Goal: Task Accomplishment & Management: Use online tool/utility

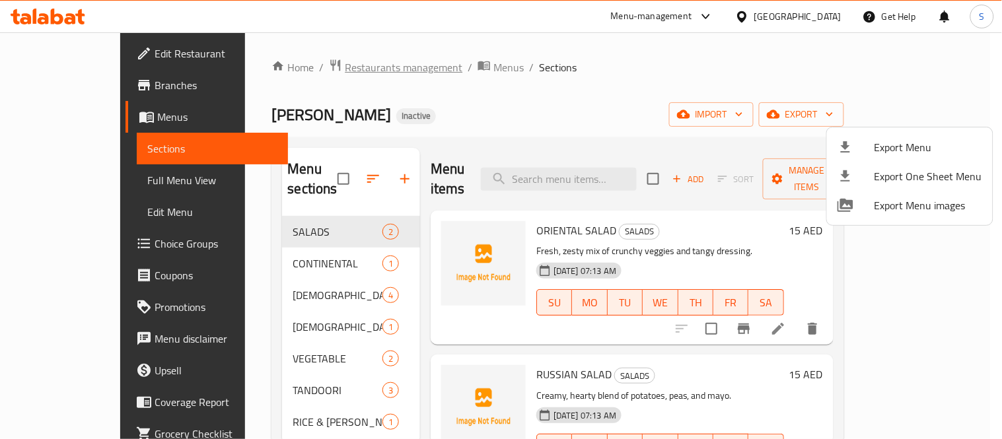
click at [318, 69] on div at bounding box center [501, 219] width 1002 height 439
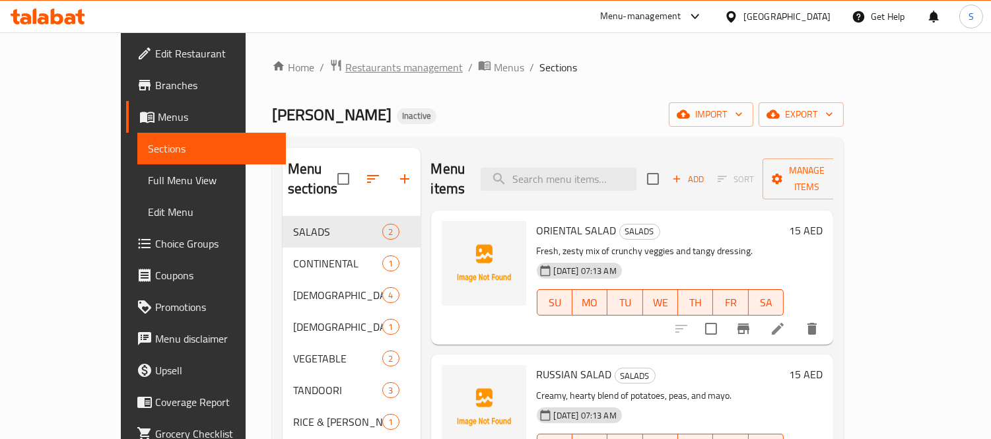
click at [345, 71] on span "Restaurants management" at bounding box center [404, 67] width 118 height 16
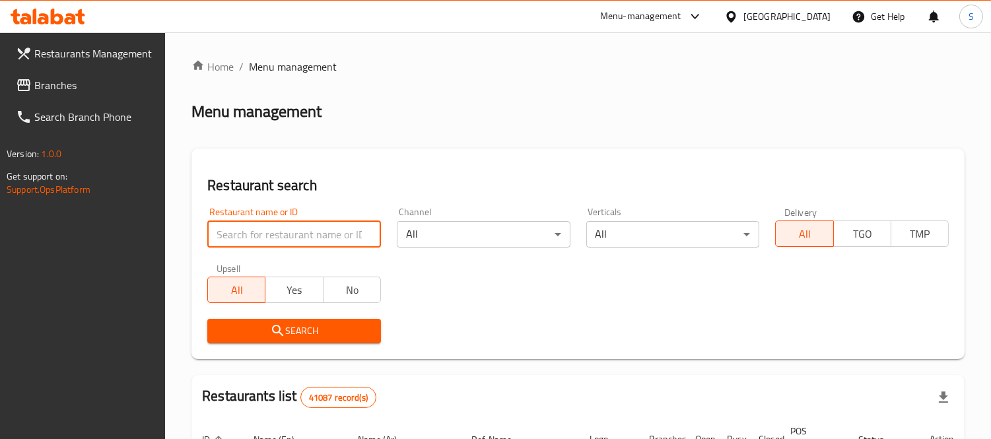
paste input "Biryani by [PERSON_NAME]"
type input "Biryani by [PERSON_NAME]"
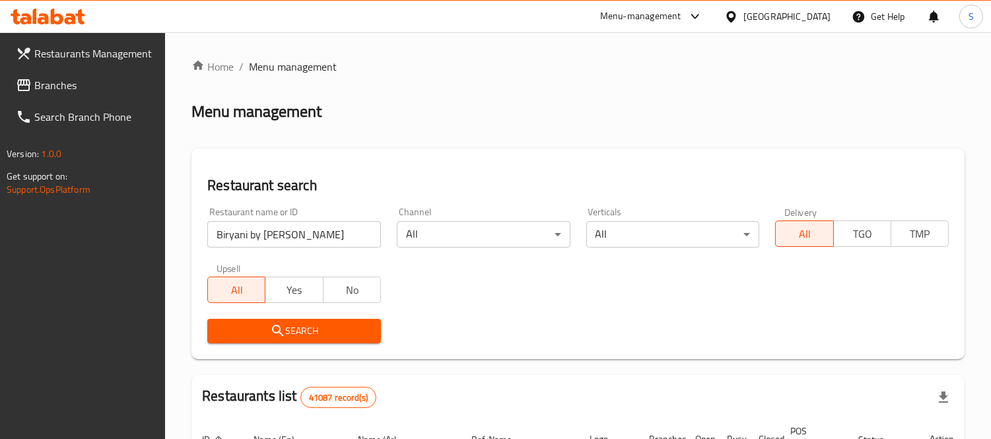
click at [305, 334] on span "Search" at bounding box center [294, 331] width 153 height 17
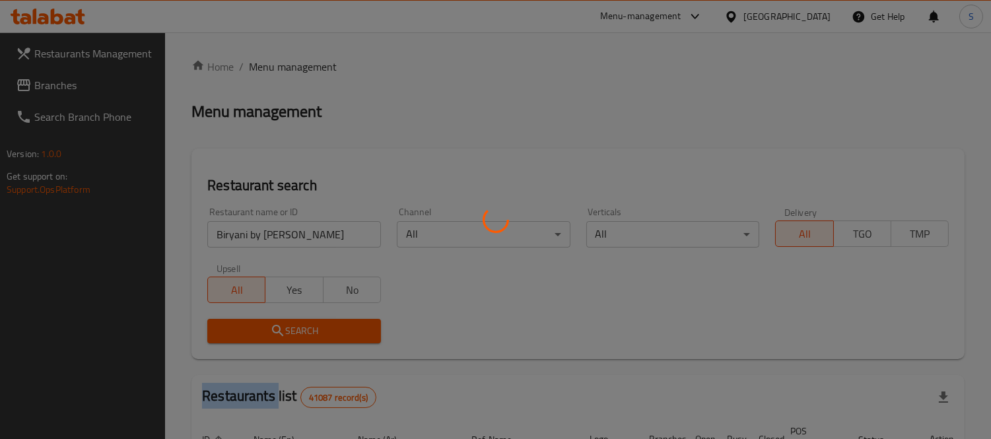
click at [305, 334] on div at bounding box center [495, 219] width 991 height 439
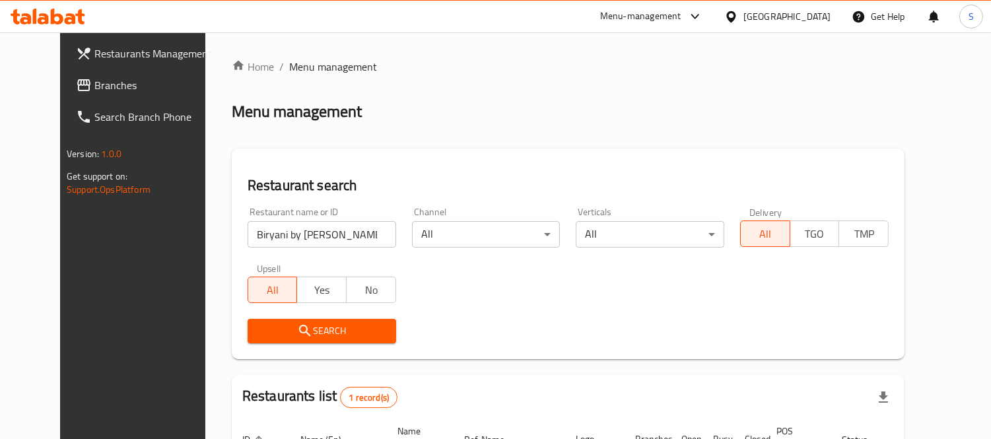
click at [905, 132] on div "Home / Menu management Menu management Restaurant search Restaurant name or ID …" at bounding box center [568, 305] width 673 height 493
click at [320, 330] on span "Search" at bounding box center [321, 331] width 127 height 17
click at [318, 332] on span "Search" at bounding box center [321, 331] width 127 height 17
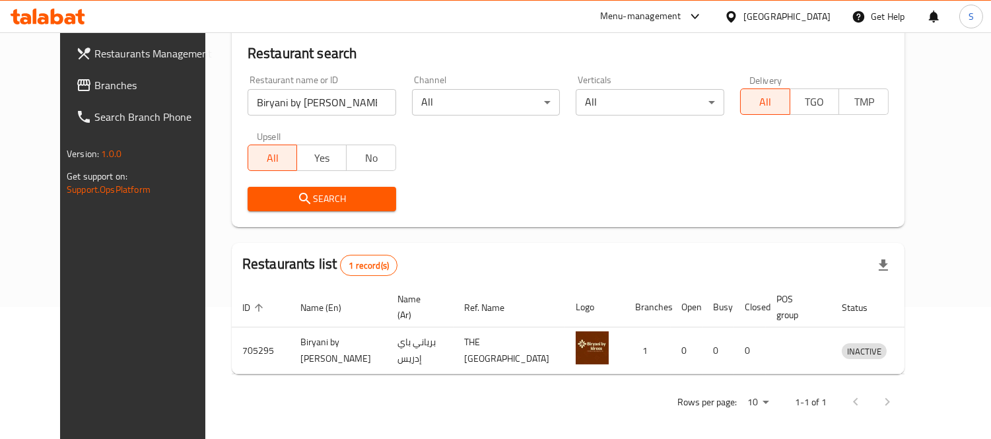
scroll to position [139, 0]
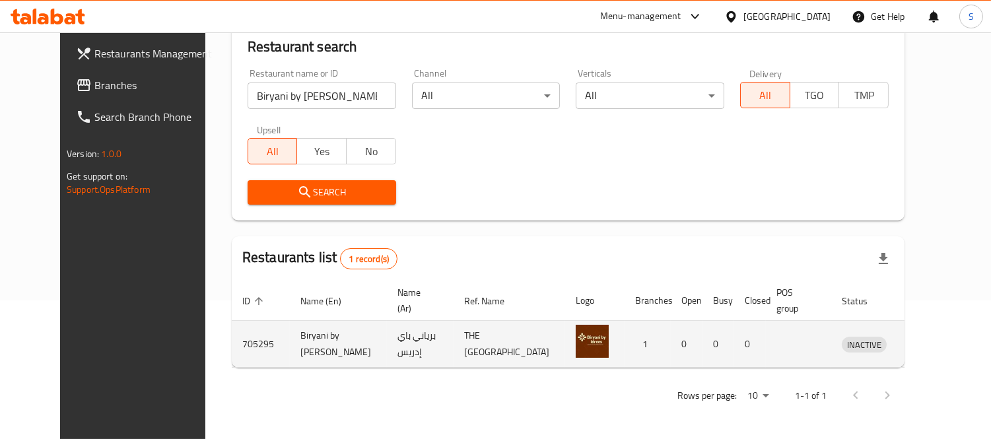
click at [929, 344] on icon "enhanced table" at bounding box center [921, 344] width 15 height 11
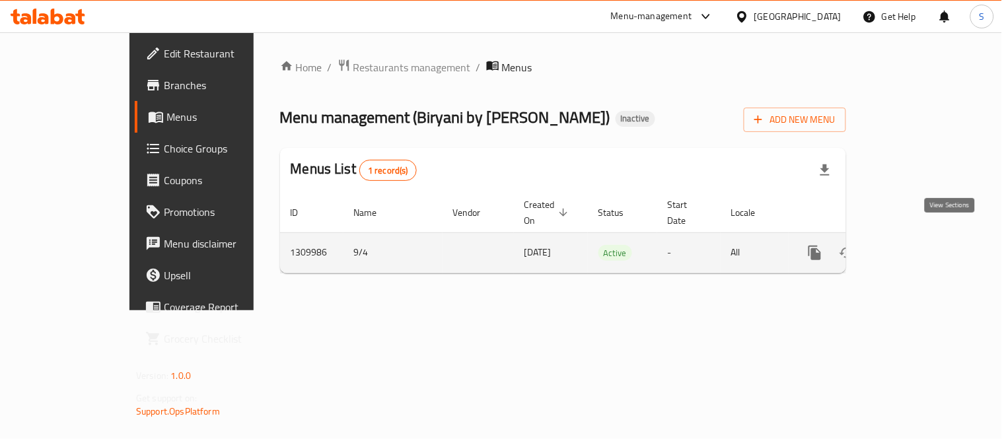
click at [926, 237] on link "enhanced table" at bounding box center [910, 253] width 32 height 32
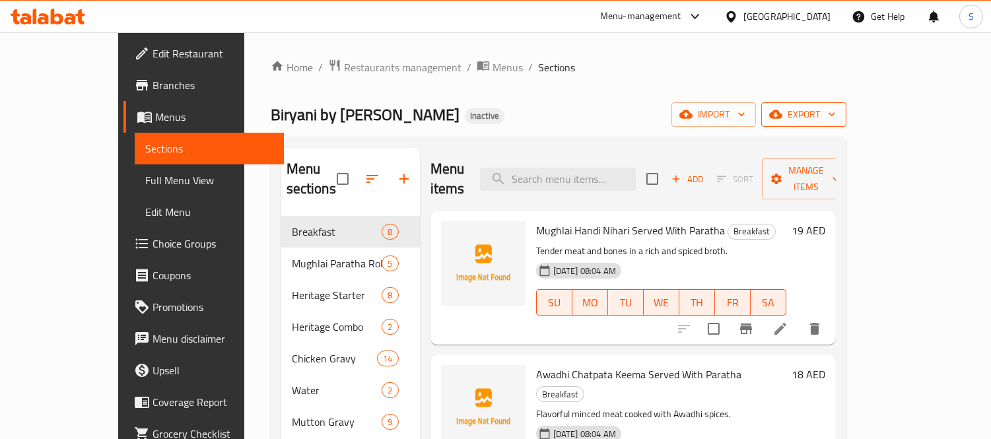
click at [847, 124] on button "export" at bounding box center [804, 114] width 85 height 24
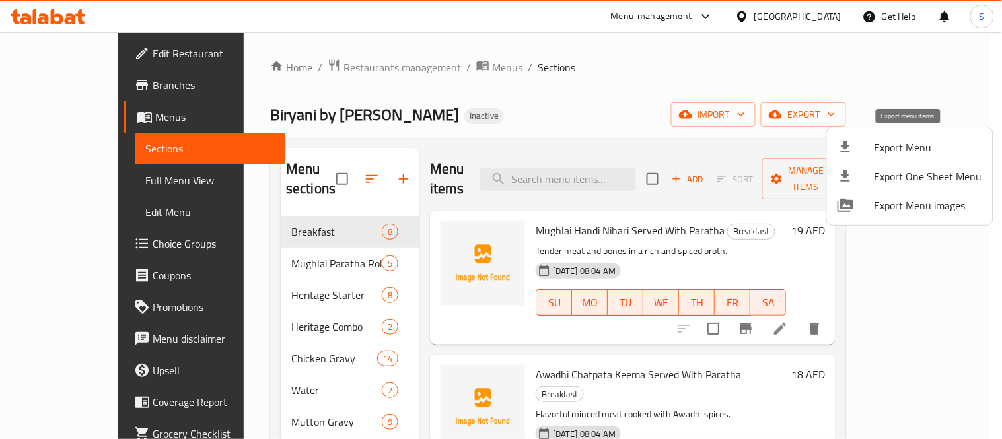
click at [910, 139] on span "Export Menu" at bounding box center [928, 147] width 108 height 16
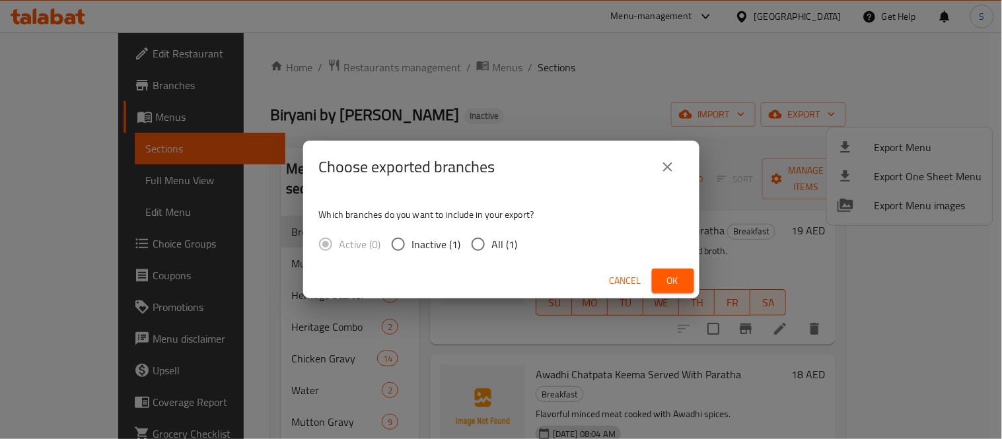
click at [499, 243] on span "All (1)" at bounding box center [505, 244] width 26 height 16
click at [492, 243] on input "All (1)" at bounding box center [478, 245] width 28 height 28
radio input "true"
click at [672, 284] on span "Ok" at bounding box center [672, 281] width 21 height 17
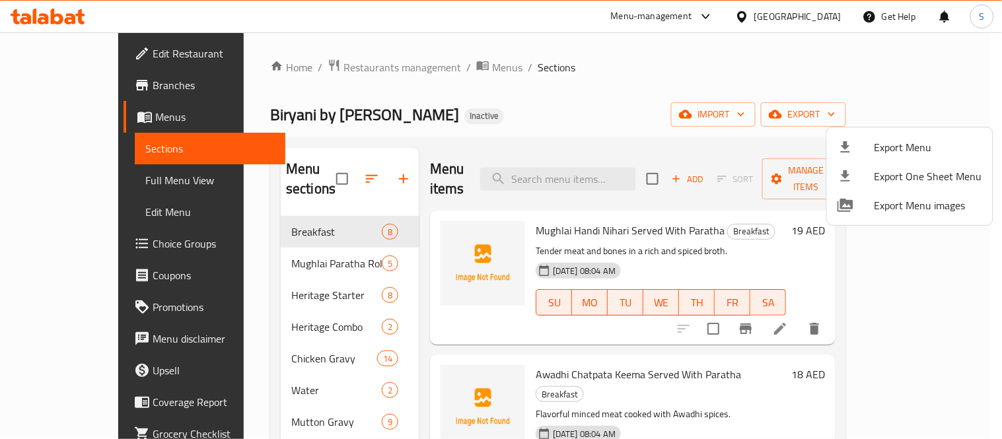
click at [61, 175] on div at bounding box center [501, 219] width 1002 height 439
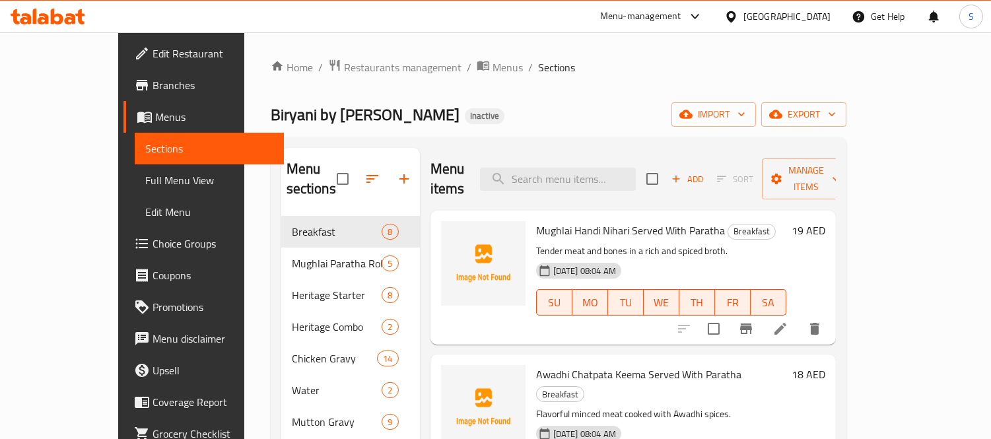
drag, startPoint x: 60, startPoint y: 179, endPoint x: 787, endPoint y: 1, distance: 748.7
click at [145, 179] on span "Full Menu View" at bounding box center [209, 180] width 128 height 16
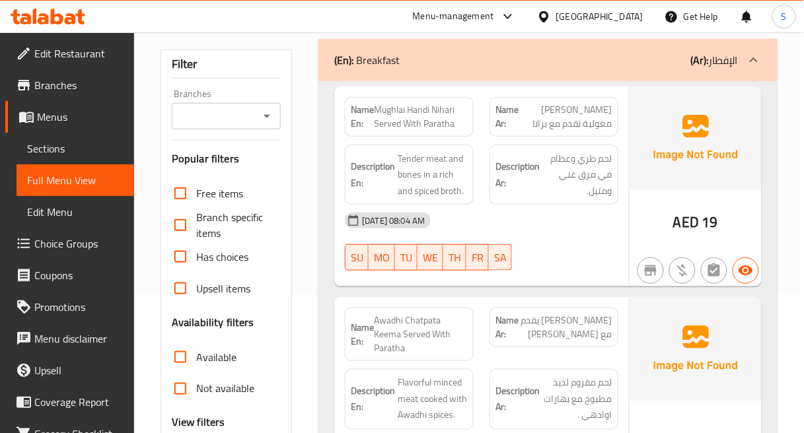
scroll to position [147, 0]
